Goal: Navigation & Orientation: Find specific page/section

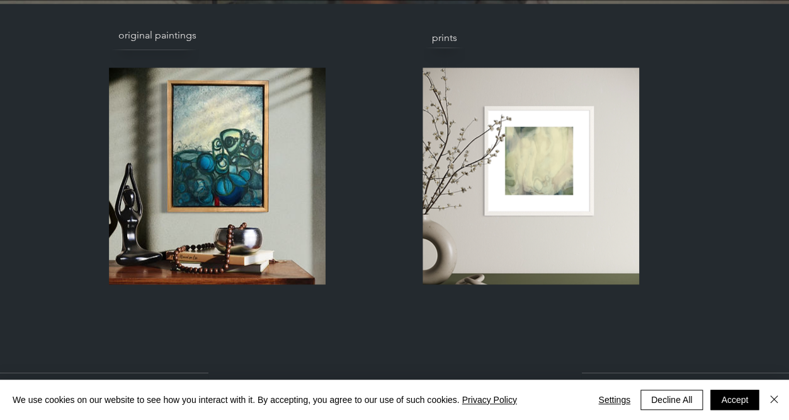
scroll to position [455, 0]
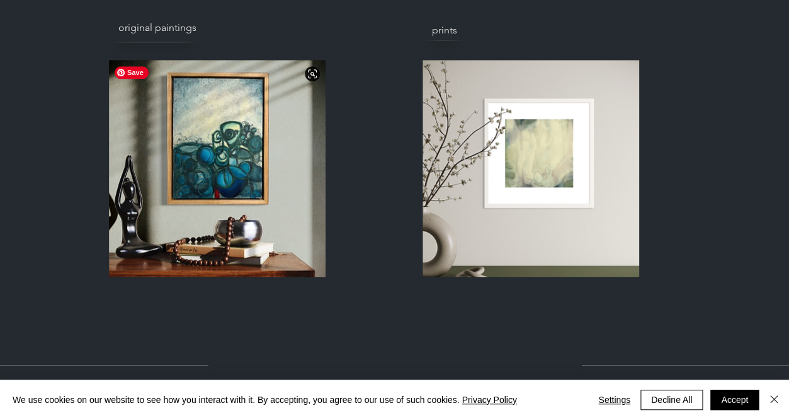
click at [200, 209] on img at bounding box center [217, 168] width 217 height 217
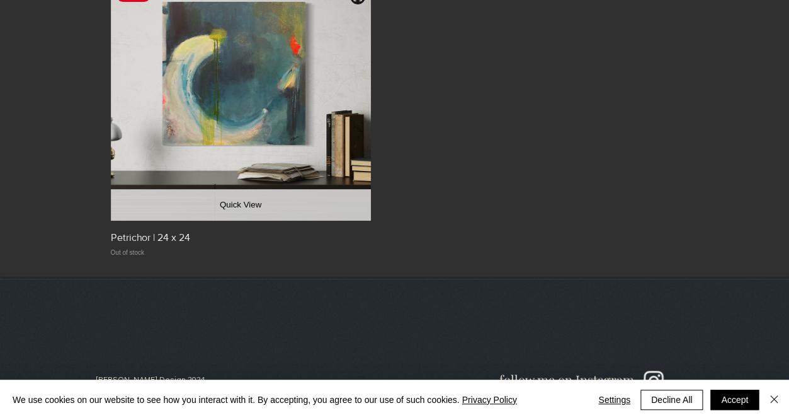
scroll to position [1634, 0]
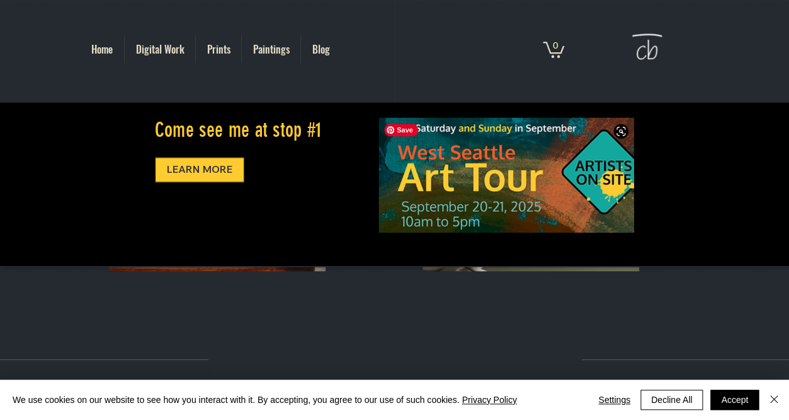
scroll to position [459, 0]
click at [535, 311] on div at bounding box center [394, 277] width 789 height 570
click at [523, 270] on img at bounding box center [531, 163] width 217 height 217
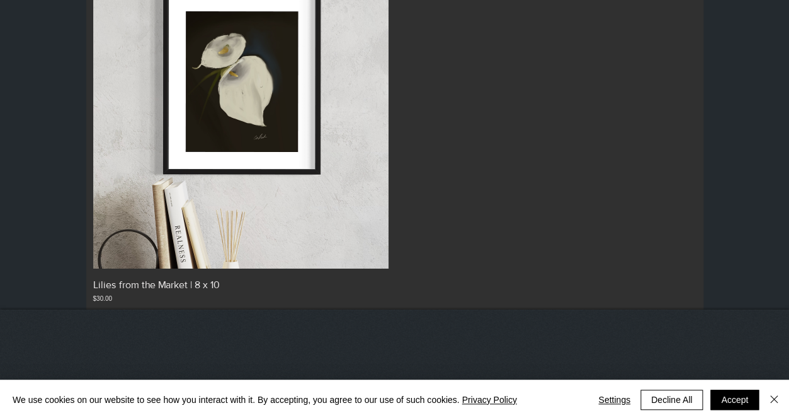
scroll to position [1382, 0]
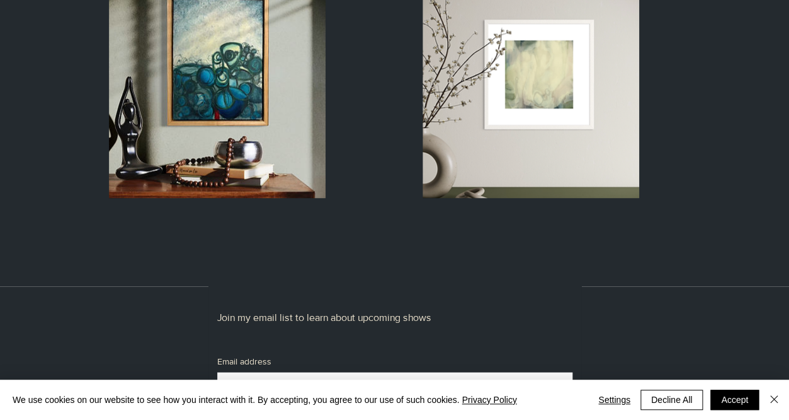
scroll to position [541, 0]
